Goal: Transaction & Acquisition: Book appointment/travel/reservation

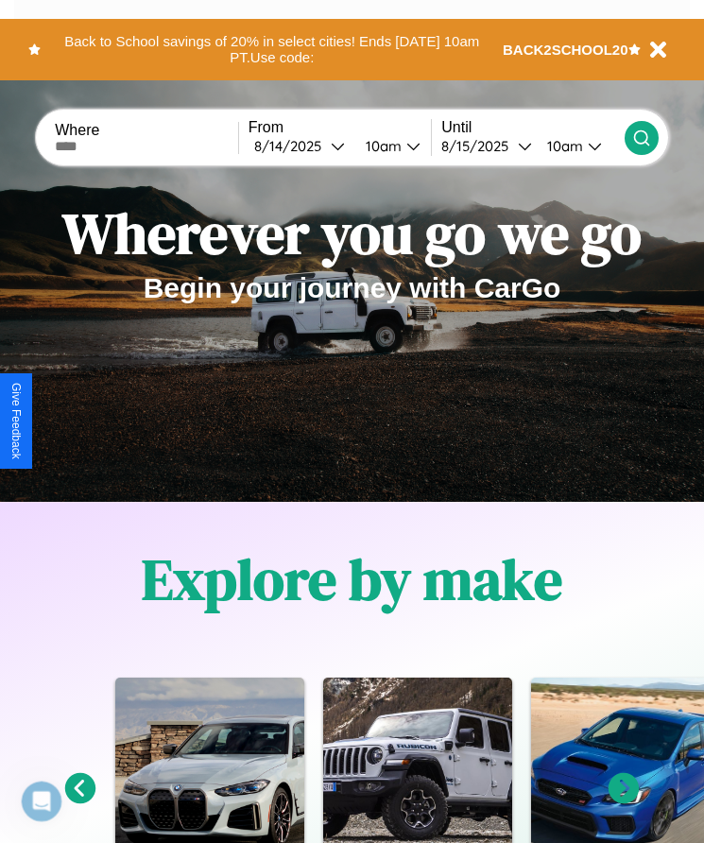
scroll to position [316, 0]
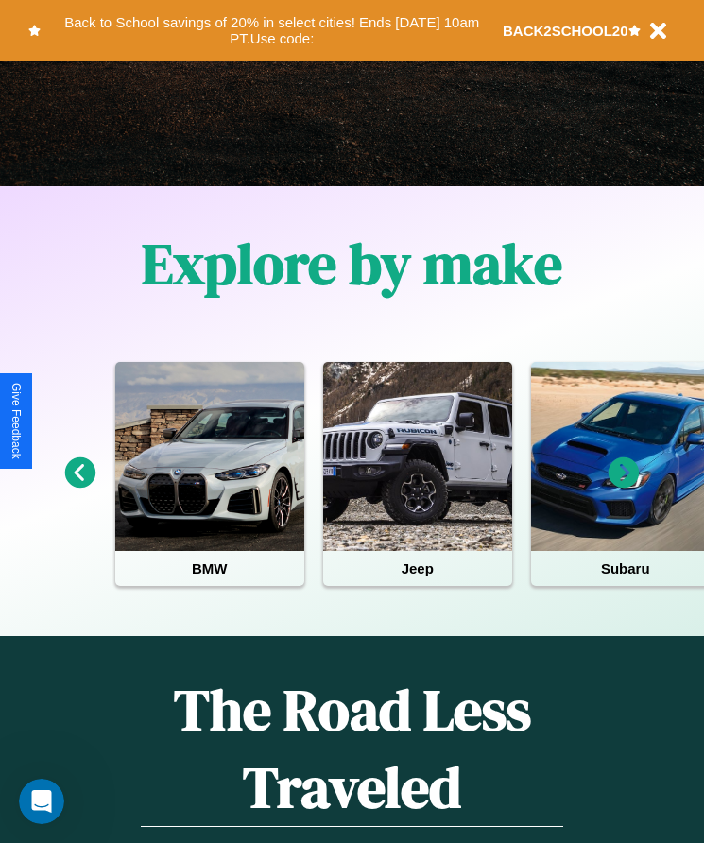
click at [624, 486] on icon at bounding box center [623, 472] width 31 height 31
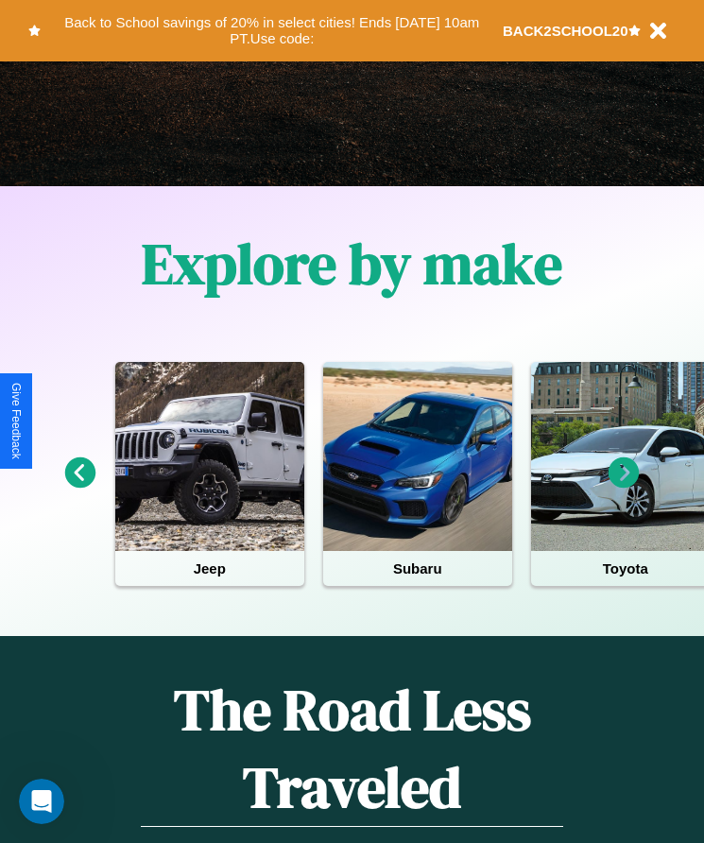
click at [79, 486] on icon at bounding box center [80, 472] width 31 height 31
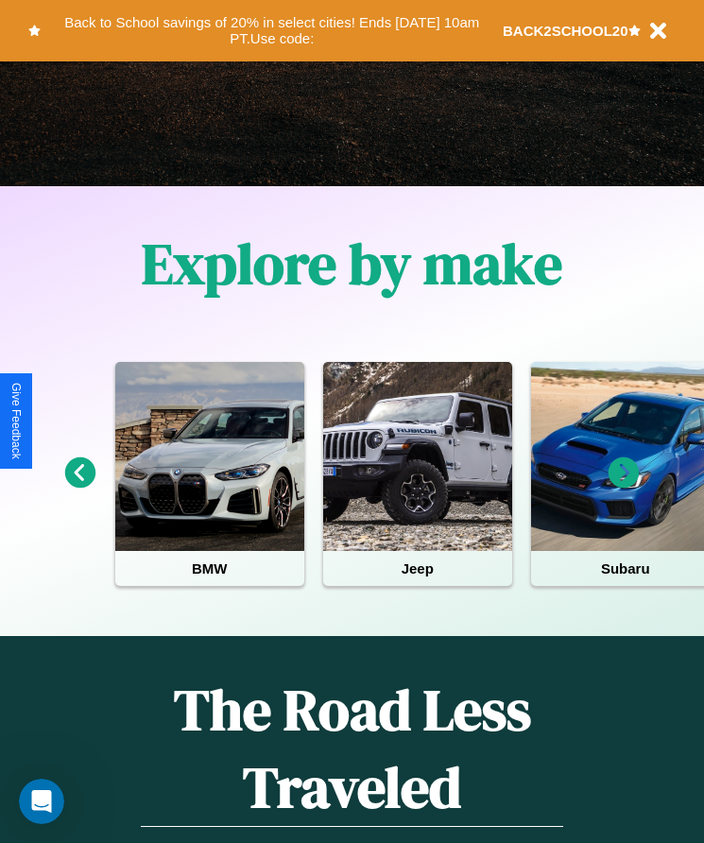
click at [624, 486] on icon at bounding box center [623, 472] width 31 height 31
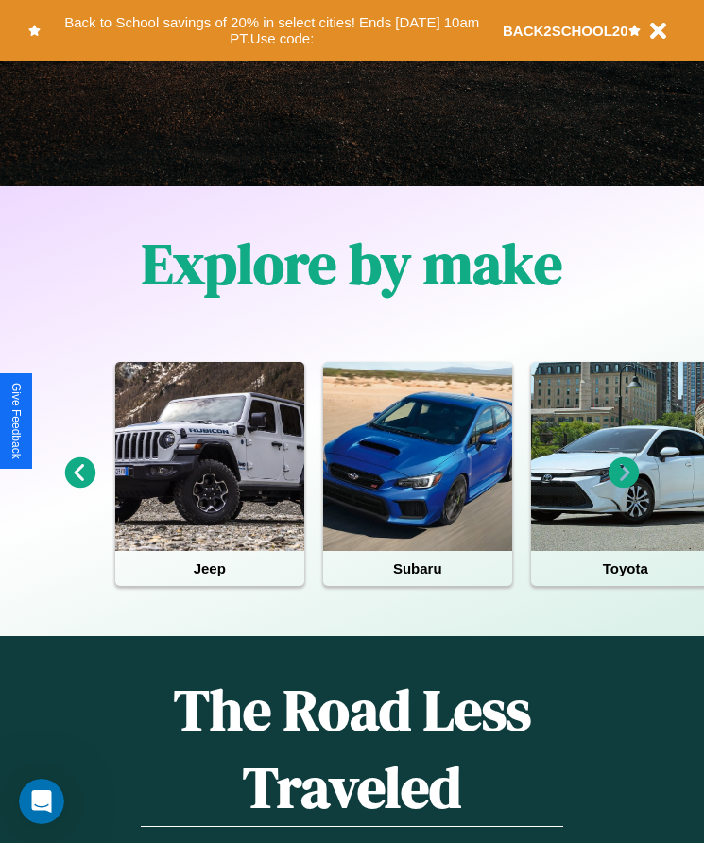
click at [79, 486] on icon at bounding box center [80, 472] width 31 height 31
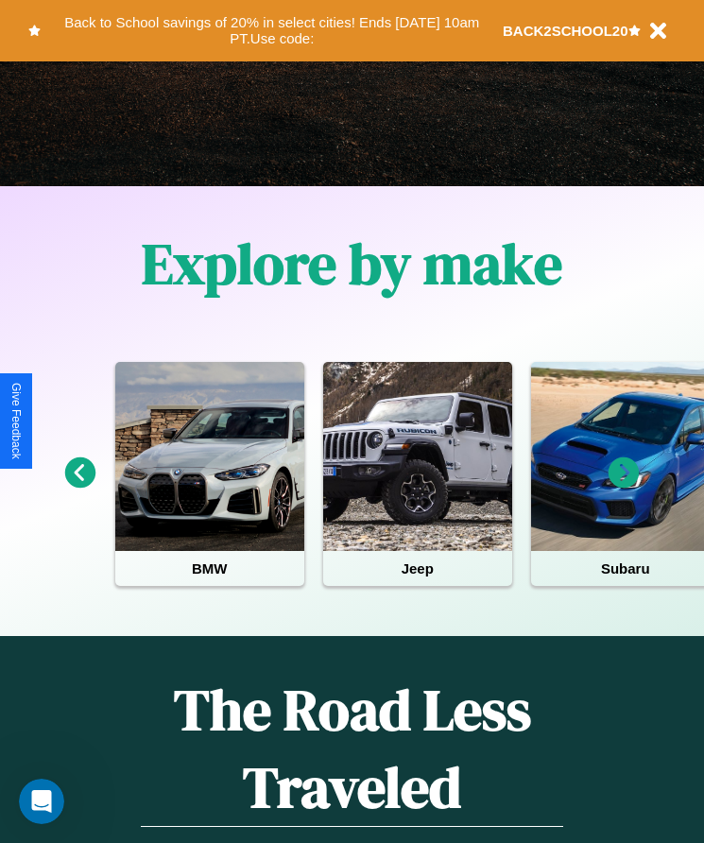
click at [79, 486] on icon at bounding box center [80, 472] width 31 height 31
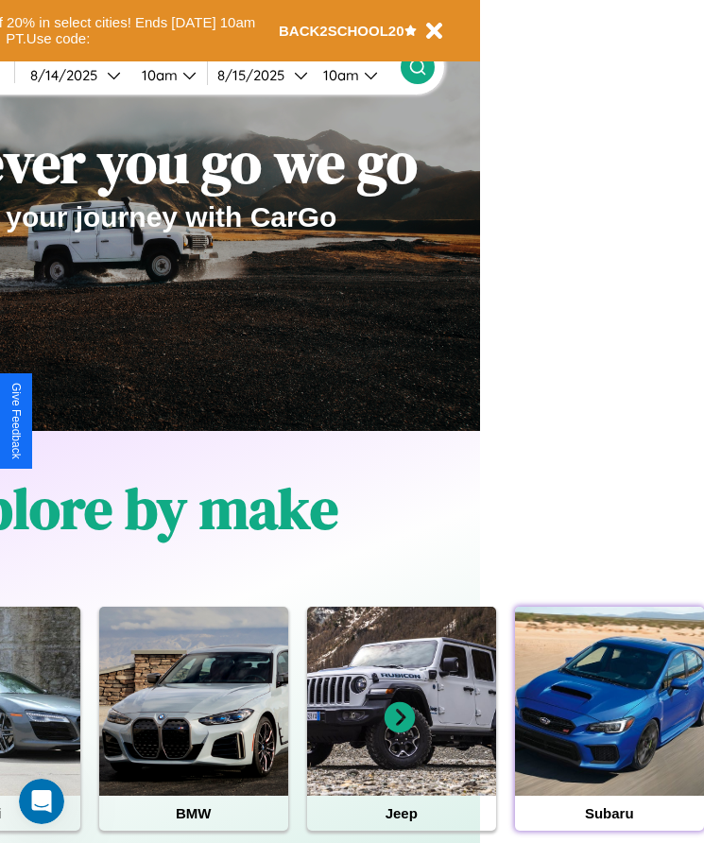
click at [608, 730] on div at bounding box center [609, 701] width 189 height 189
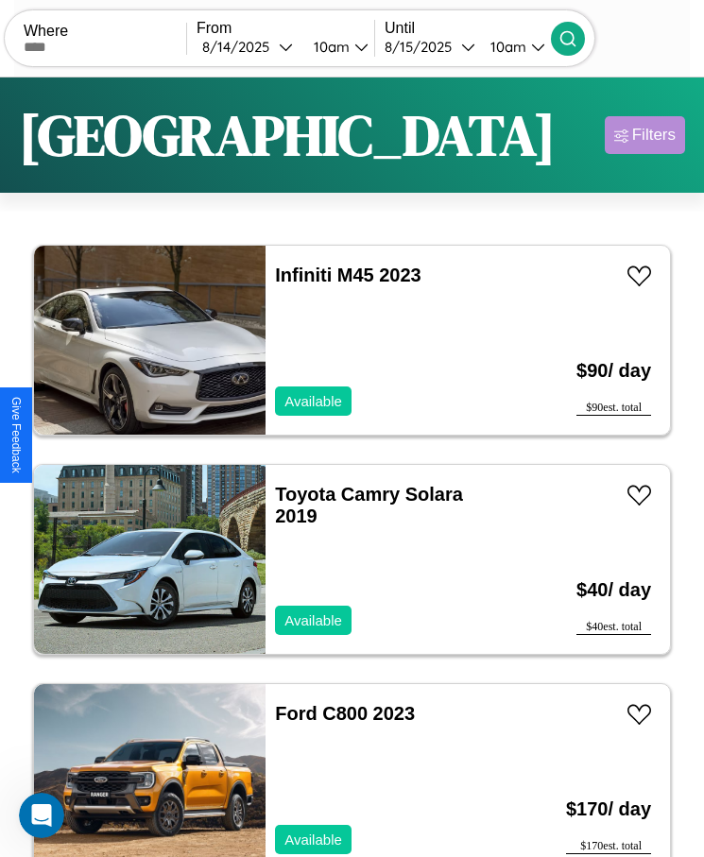
click at [644, 135] on div "Filters" at bounding box center [653, 135] width 43 height 19
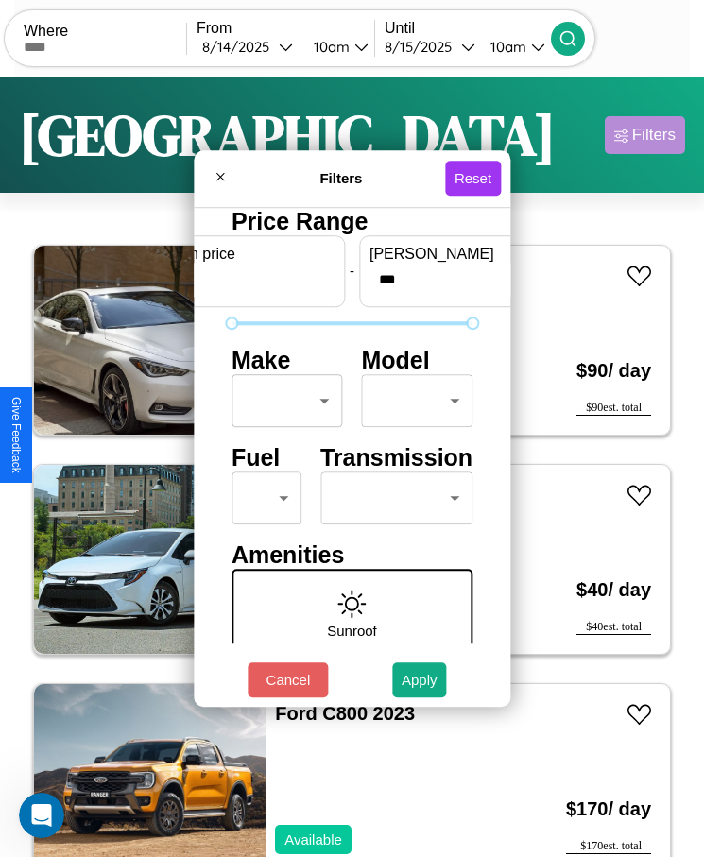
scroll to position [80, 0]
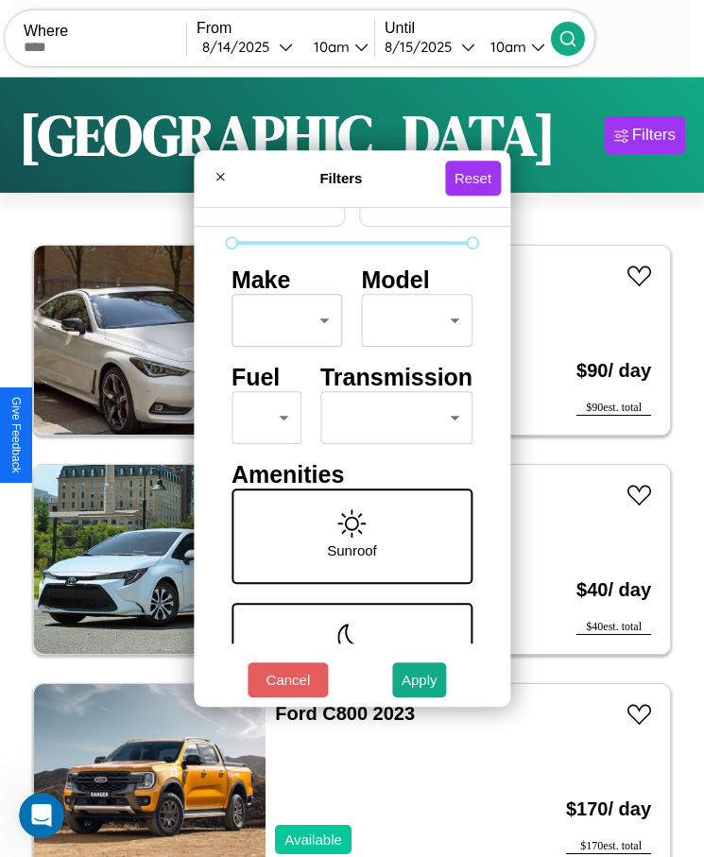
click at [259, 418] on body "CarGo Where From [DATE] 10am Until [DATE] 10am Become a Host Login Sign Up [GEO…" at bounding box center [352, 452] width 704 height 904
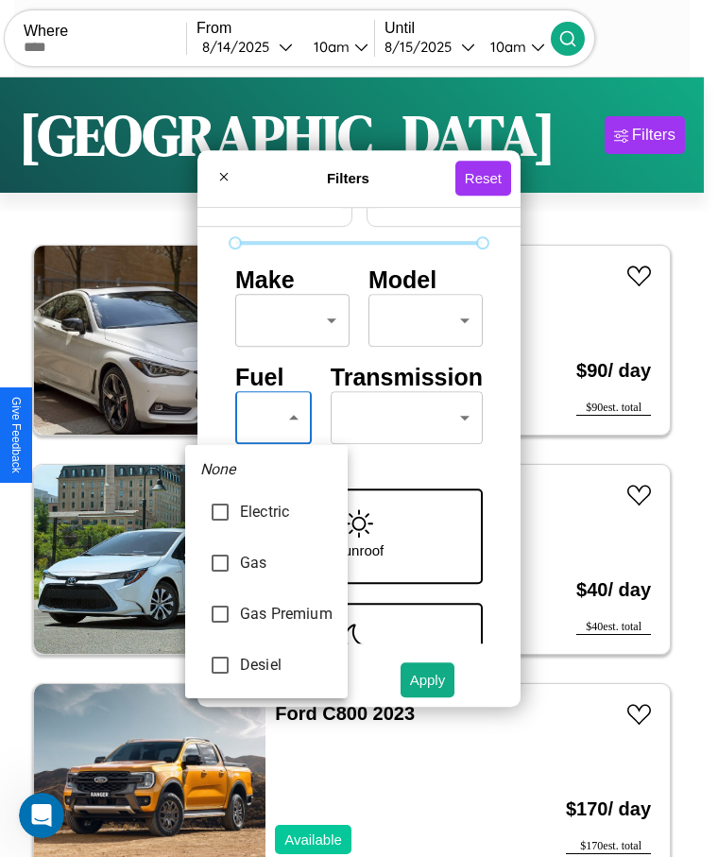
type input "**********"
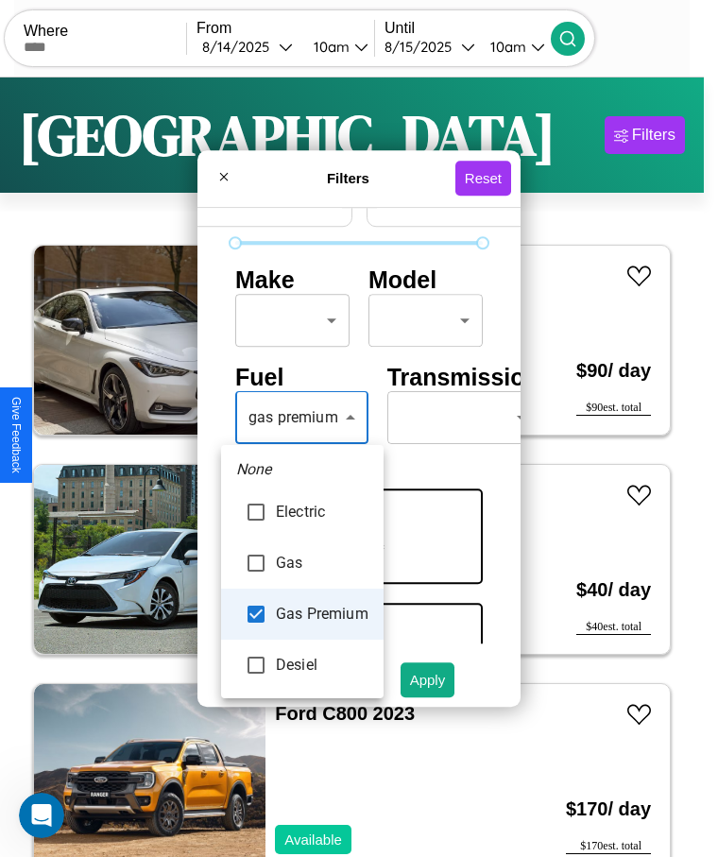
click at [301, 418] on div at bounding box center [359, 428] width 718 height 857
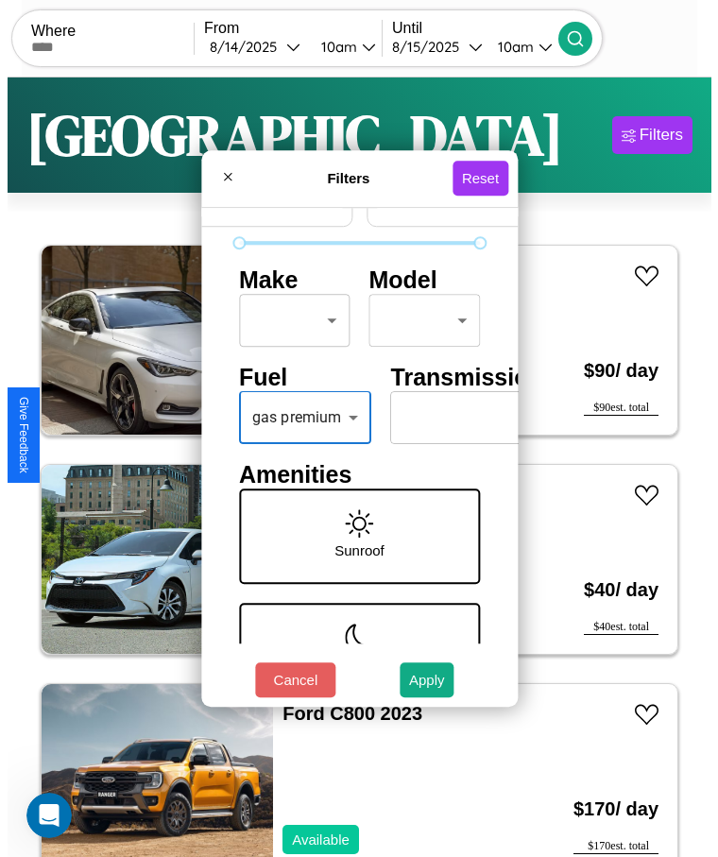
scroll to position [0, 0]
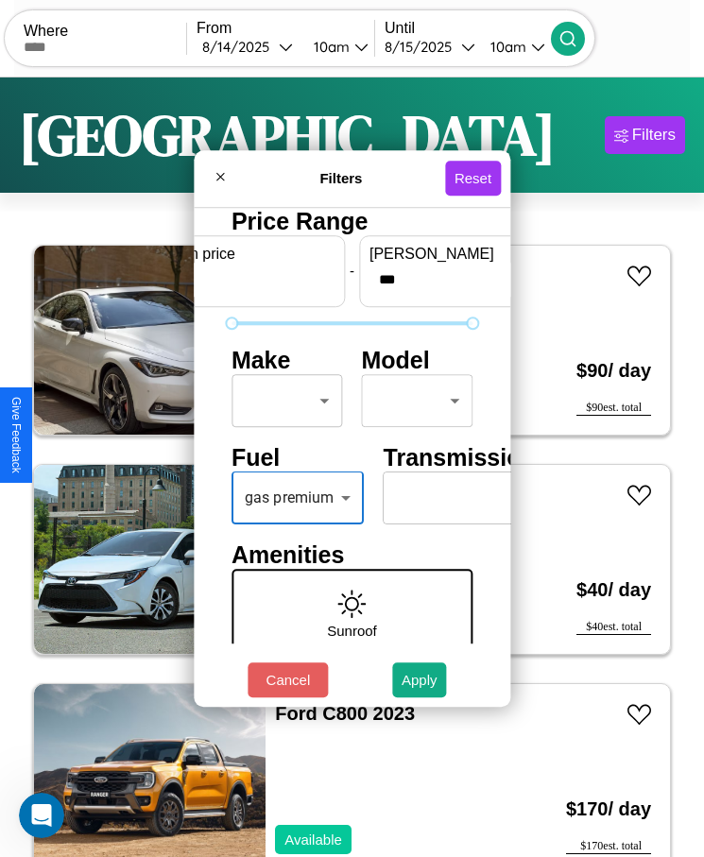
click at [282, 401] on body "CarGo Where From [DATE] 10am Until [DATE] 10am Become a Host Login Sign Up [GEO…" at bounding box center [352, 452] width 704 height 904
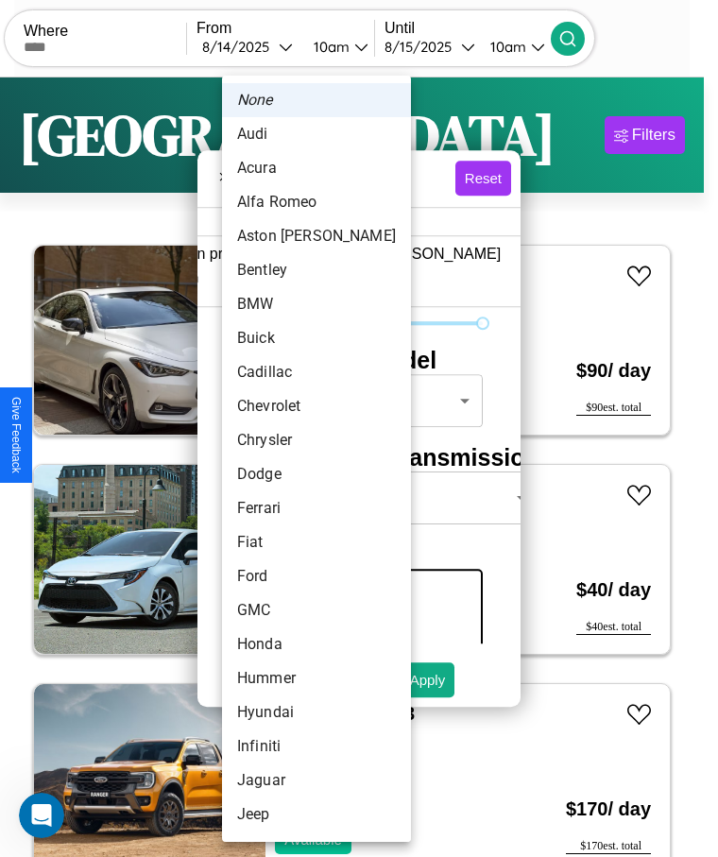
click at [281, 202] on li "Alfa Romeo" at bounding box center [316, 202] width 189 height 34
type input "**********"
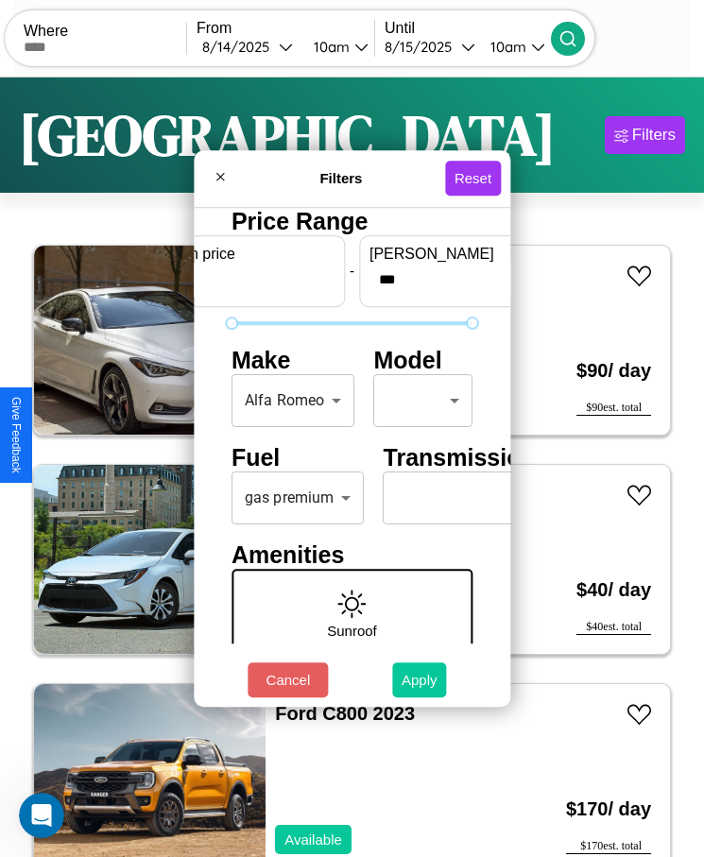
click at [419, 679] on button "Apply" at bounding box center [419, 679] width 55 height 35
